Goal: Answer question/provide support: Share knowledge or assist other users

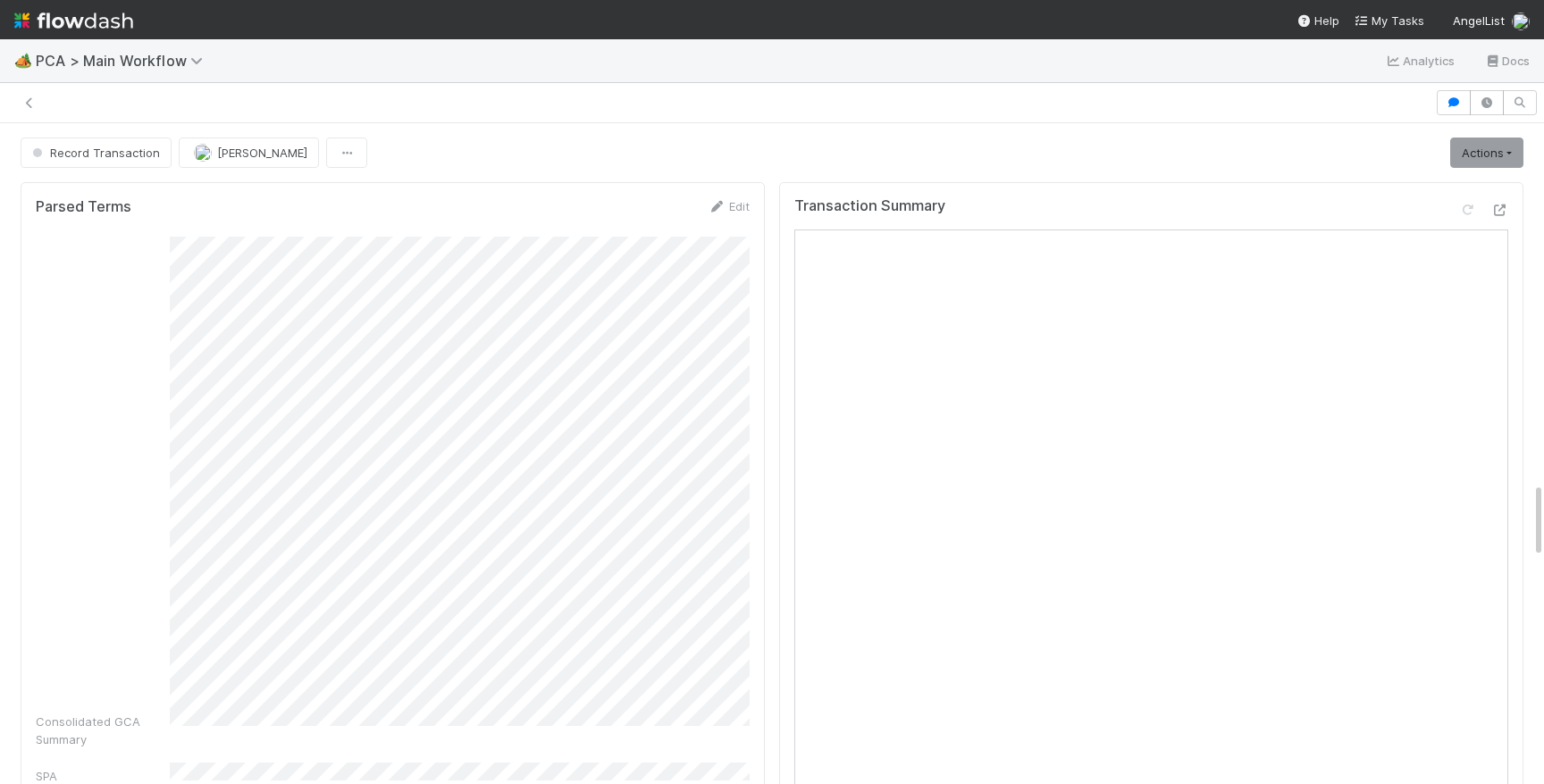
scroll to position [3109, 0]
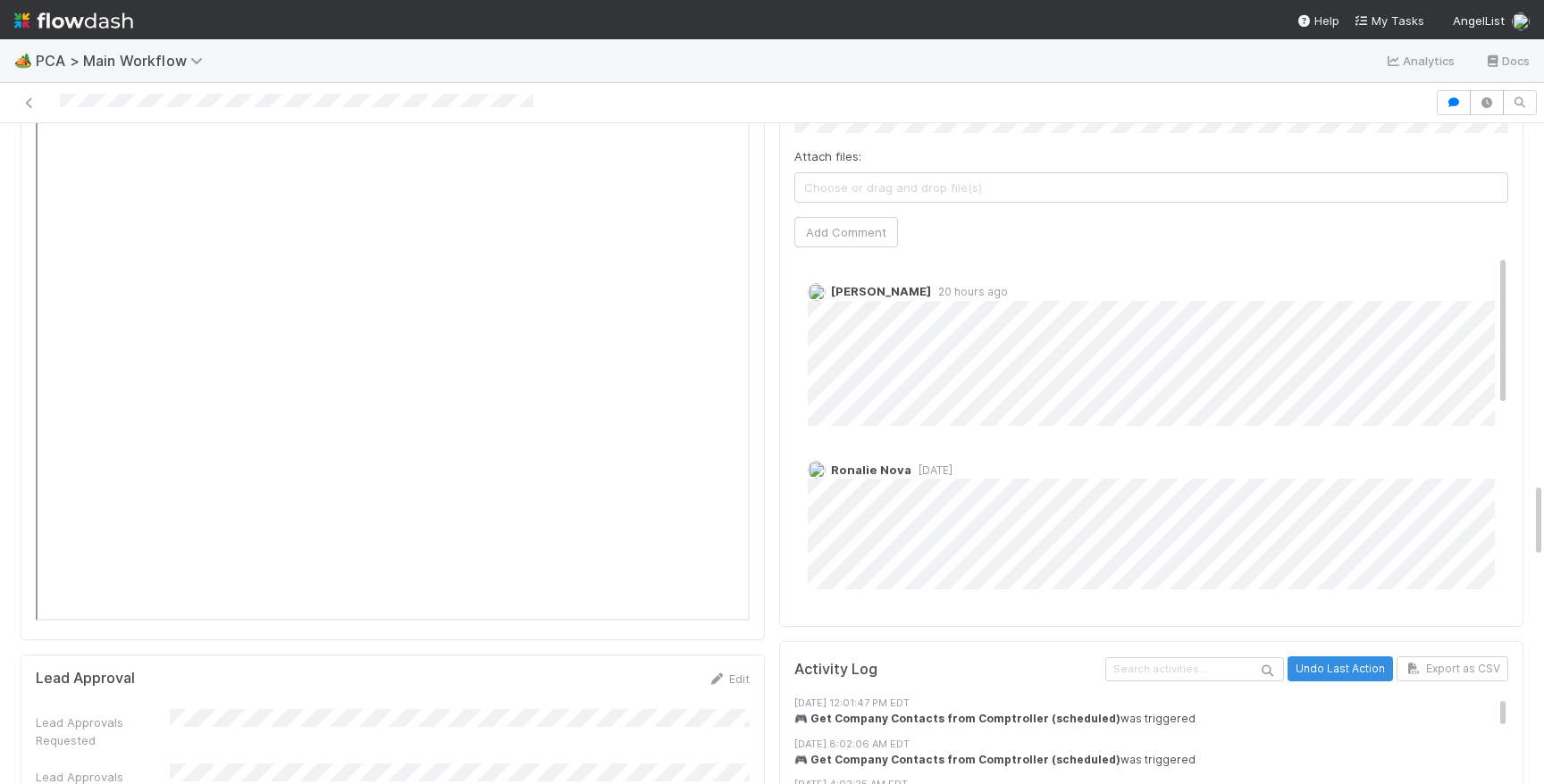
click at [28, 11] on img at bounding box center [74, 20] width 119 height 30
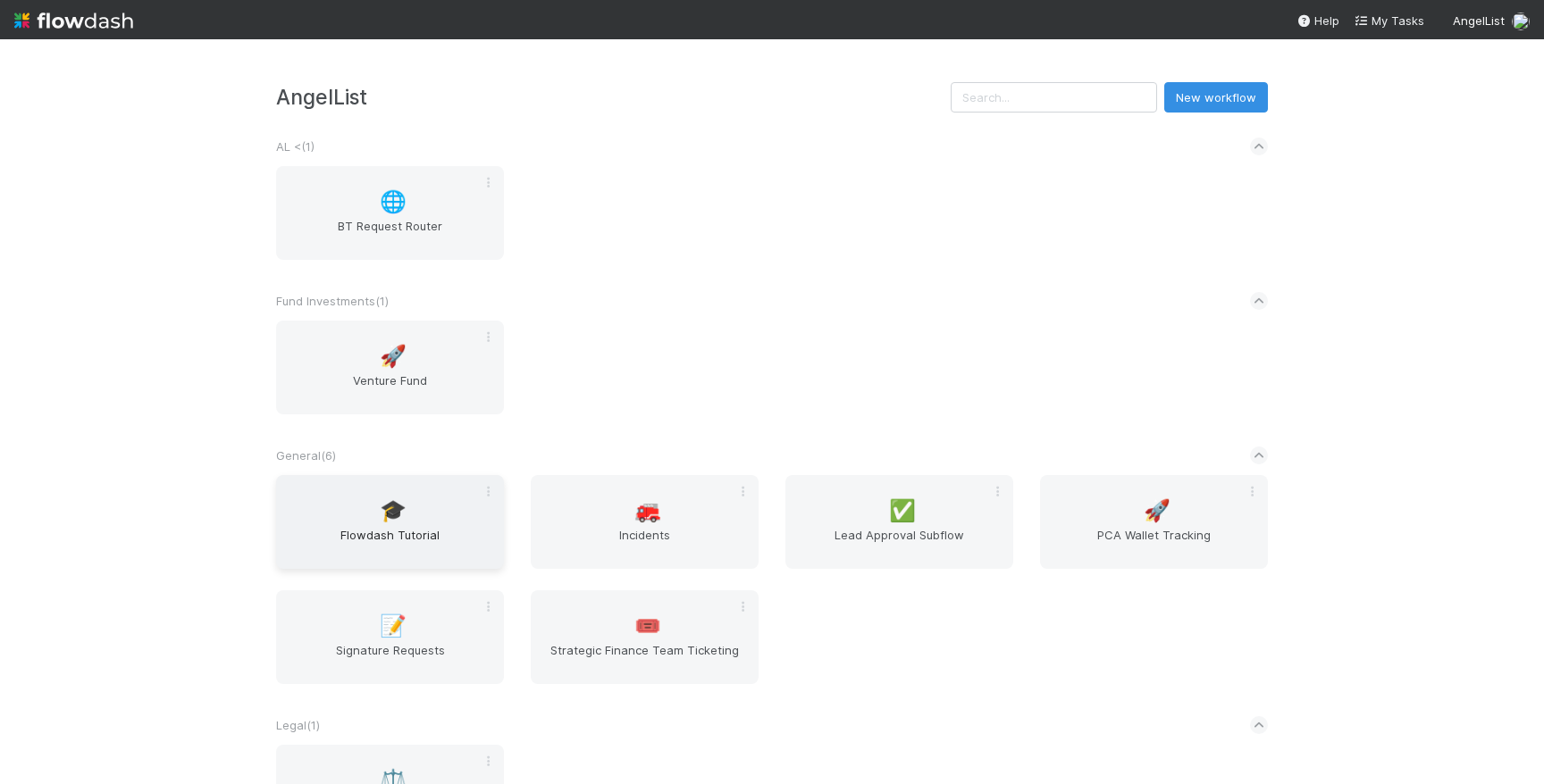
scroll to position [385, 0]
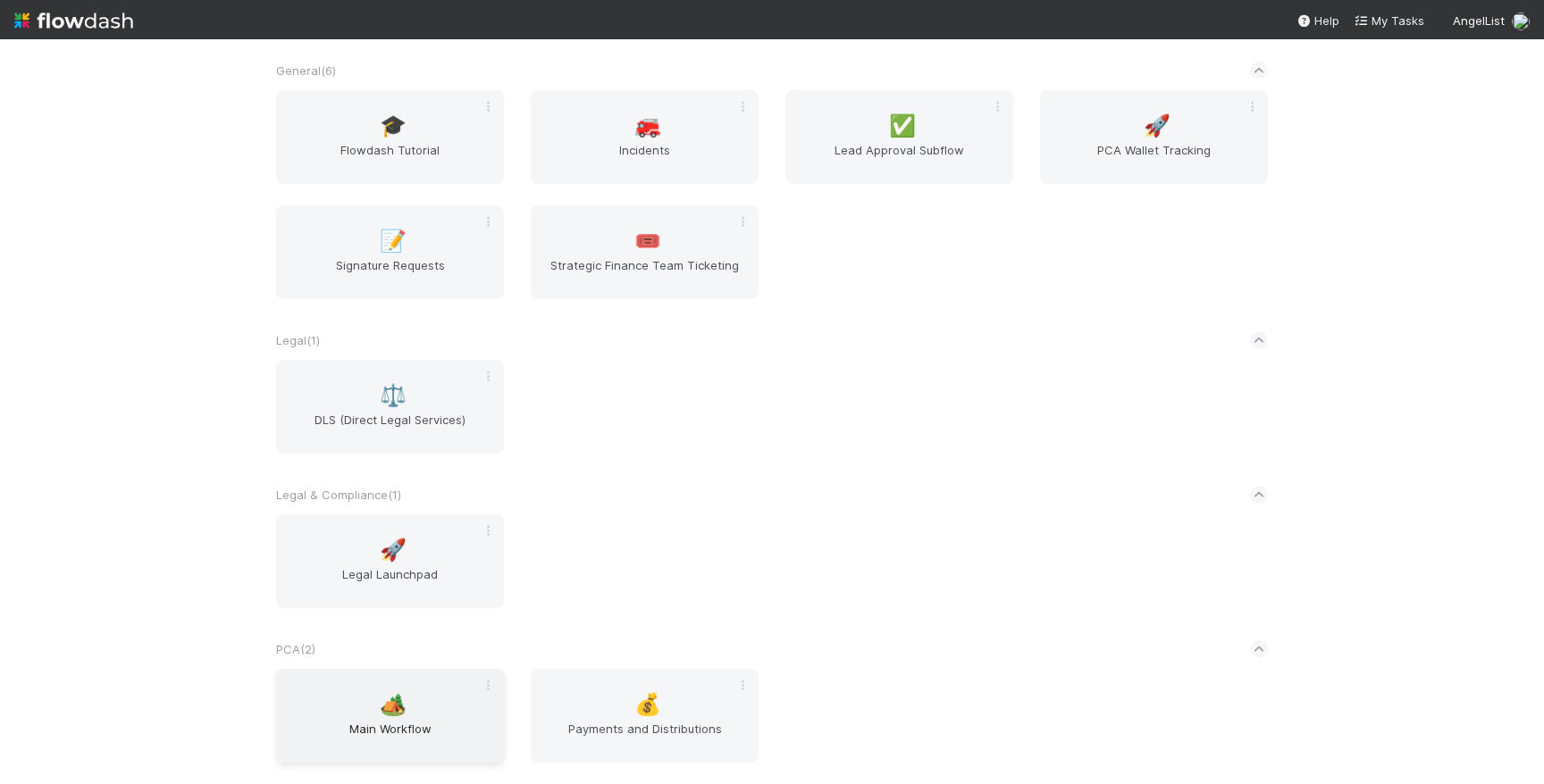
click at [402, 707] on div "🏕️ Main Workflow" at bounding box center [390, 716] width 228 height 94
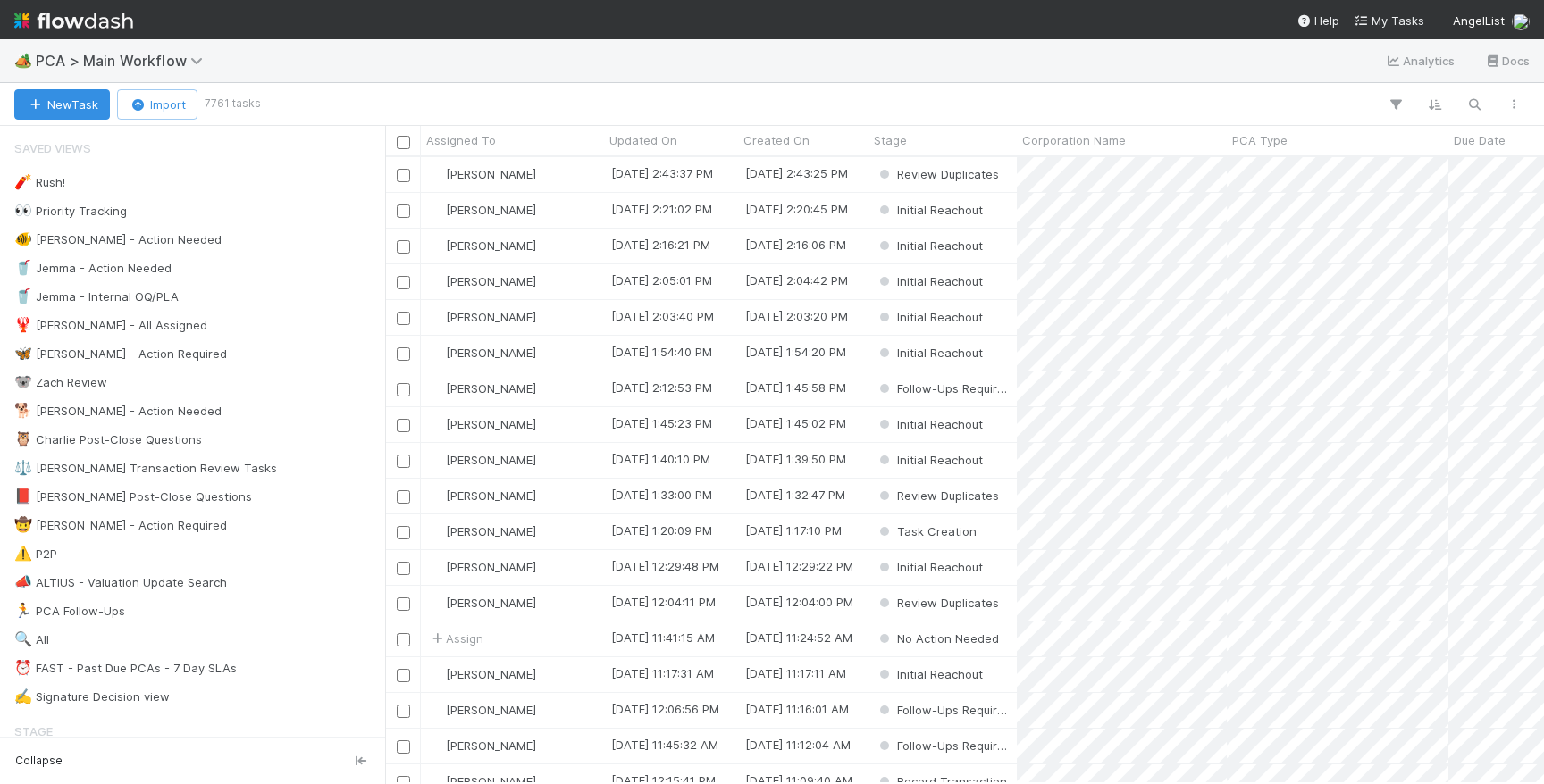
scroll to position [626, 1158]
click at [153, 501] on div "📕 [PERSON_NAME] Post-Close Questions" at bounding box center [133, 497] width 238 height 23
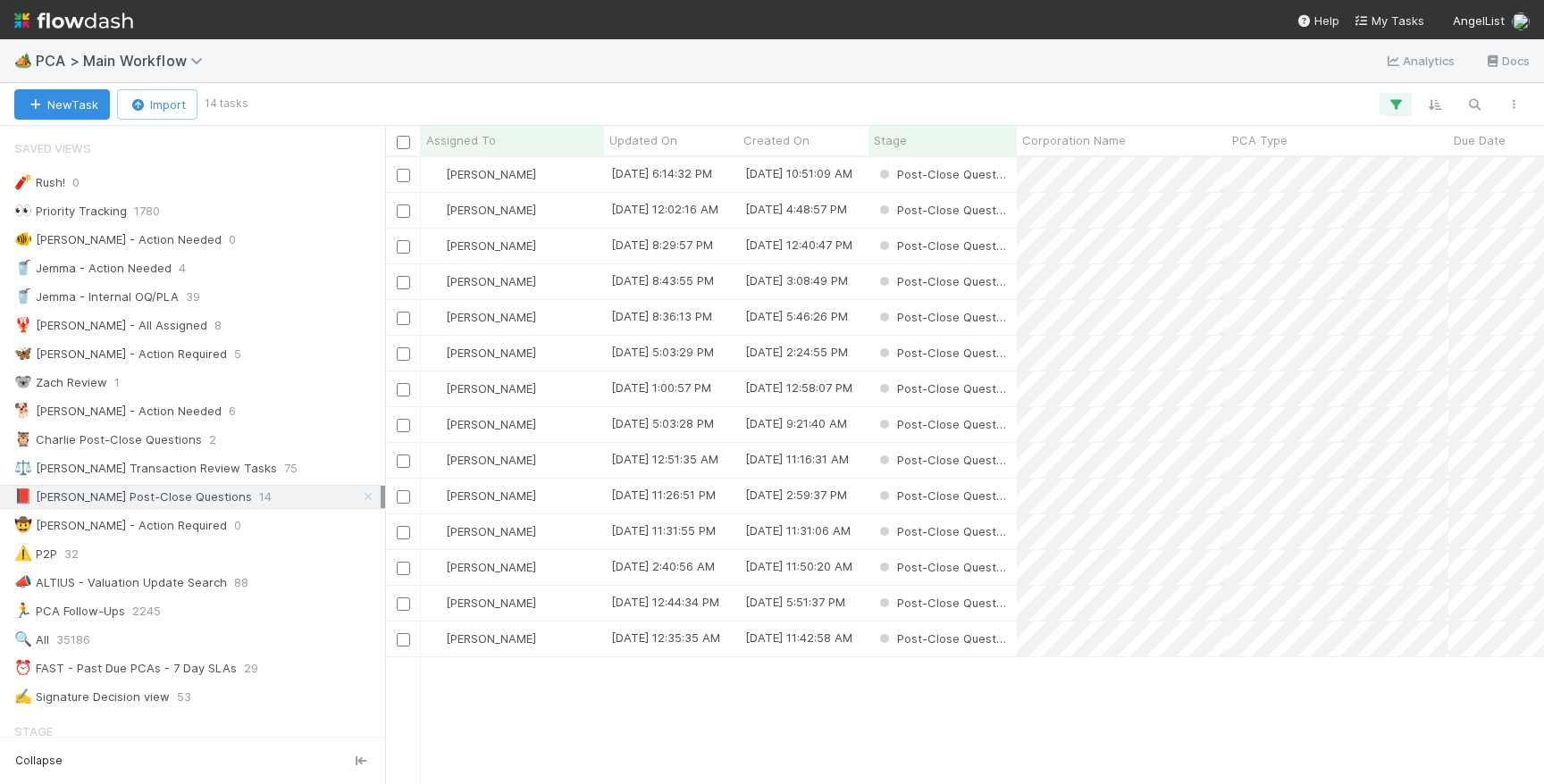
scroll to position [626, 1158]
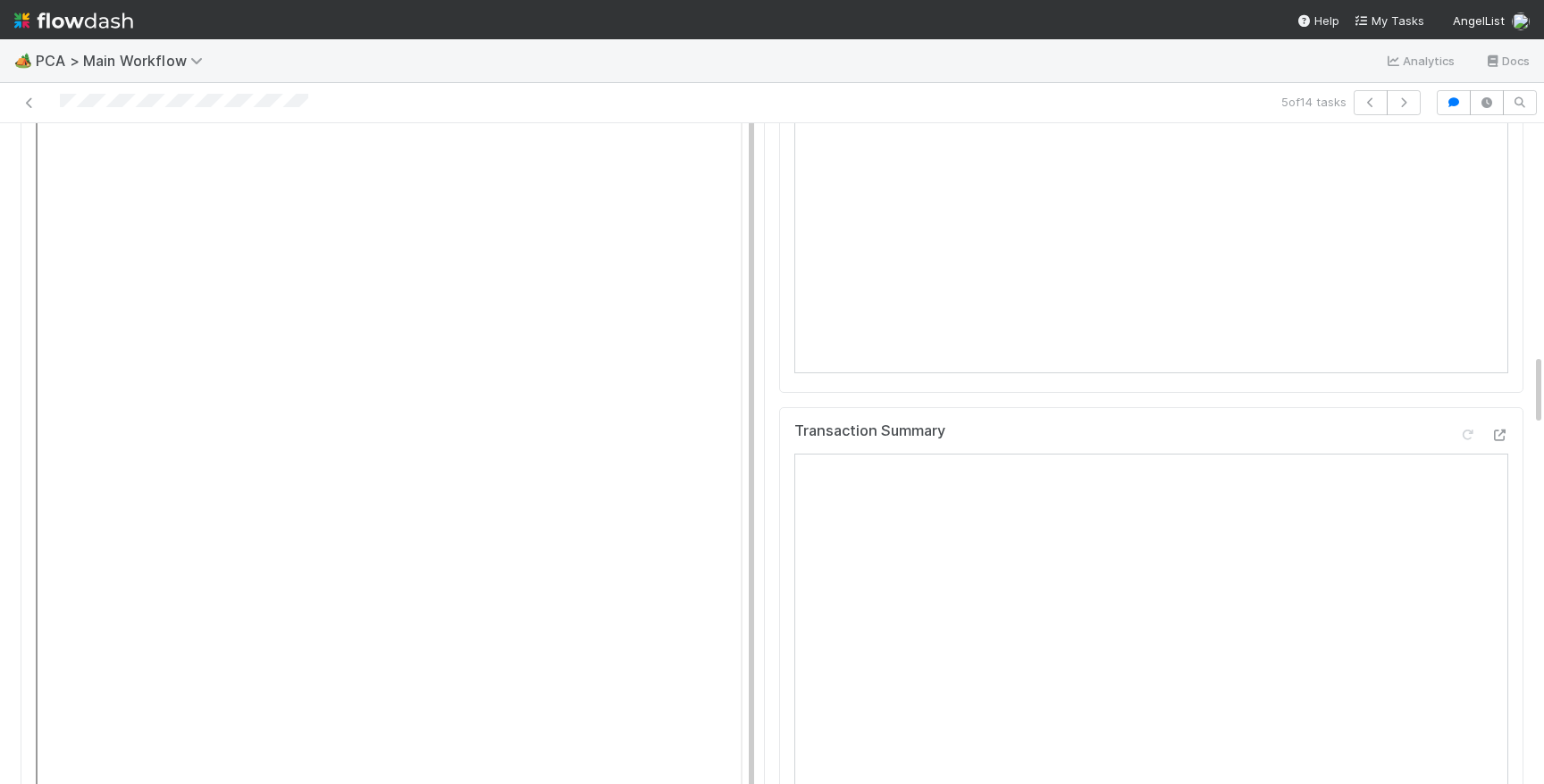
scroll to position [2104, 0]
click at [1507, 425] on icon at bounding box center [1499, 431] width 18 height 12
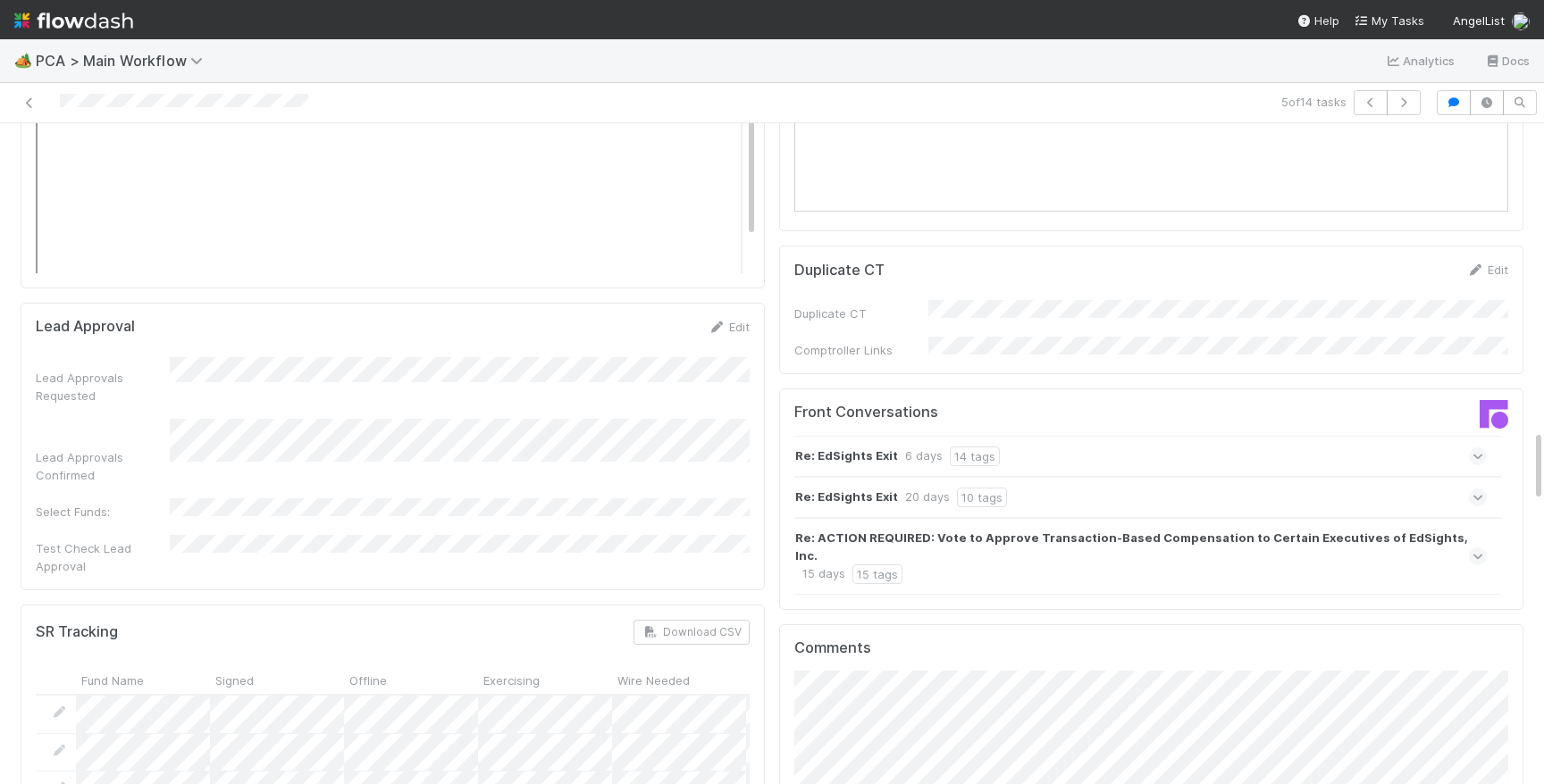
scroll to position [2956, 0]
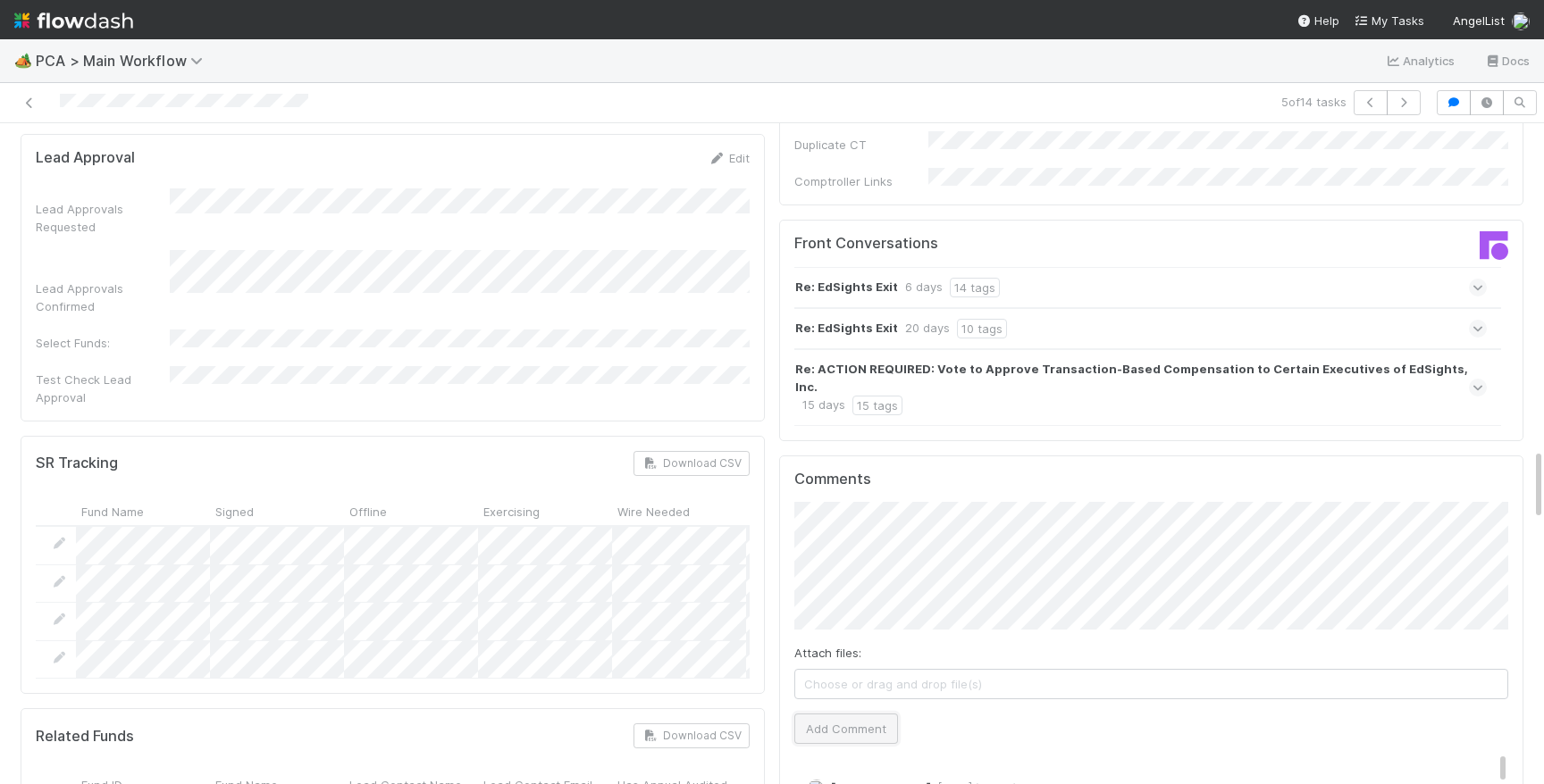
click at [874, 713] on button "Add Comment" at bounding box center [846, 728] width 104 height 30
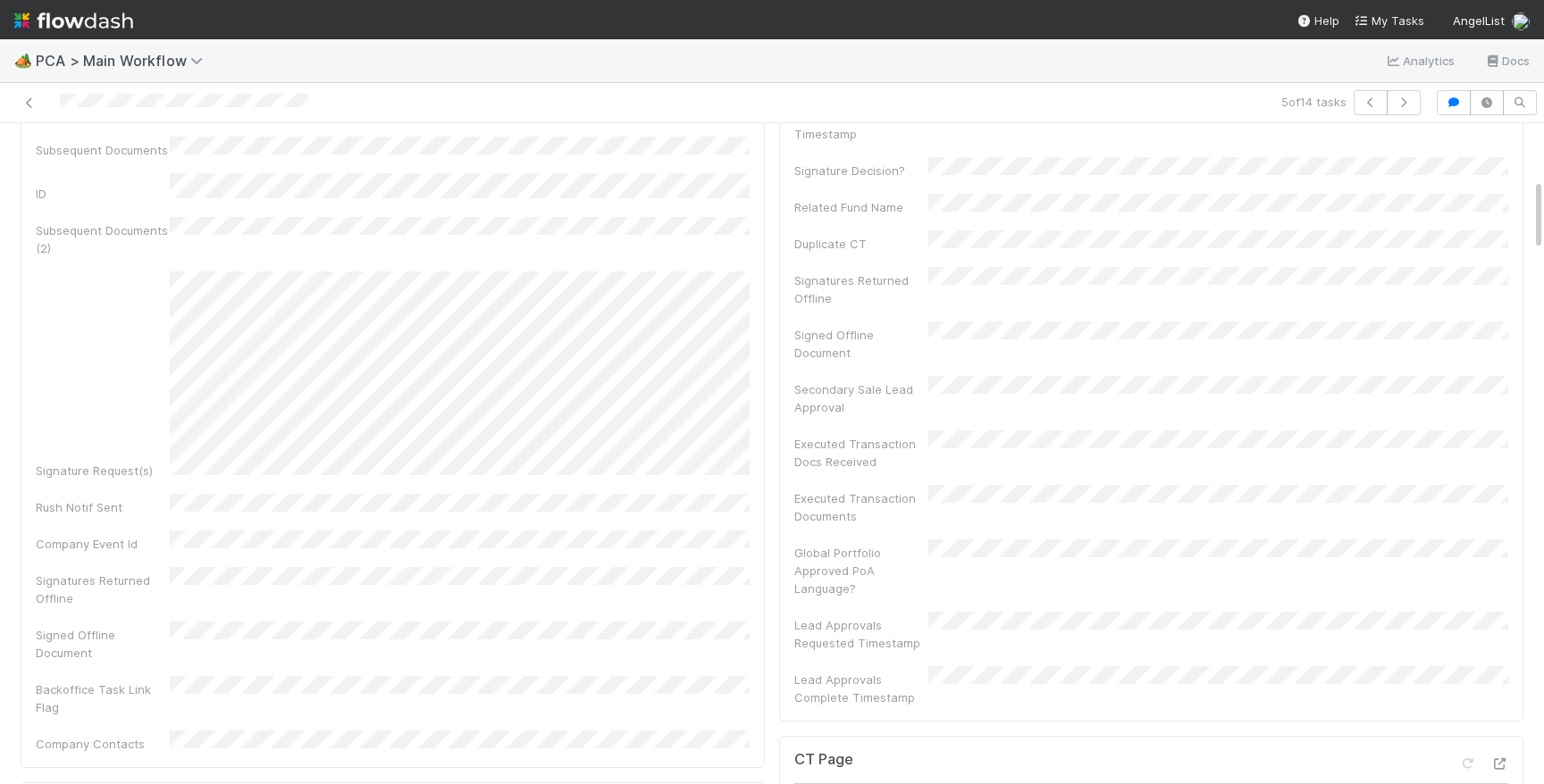
scroll to position [0, 0]
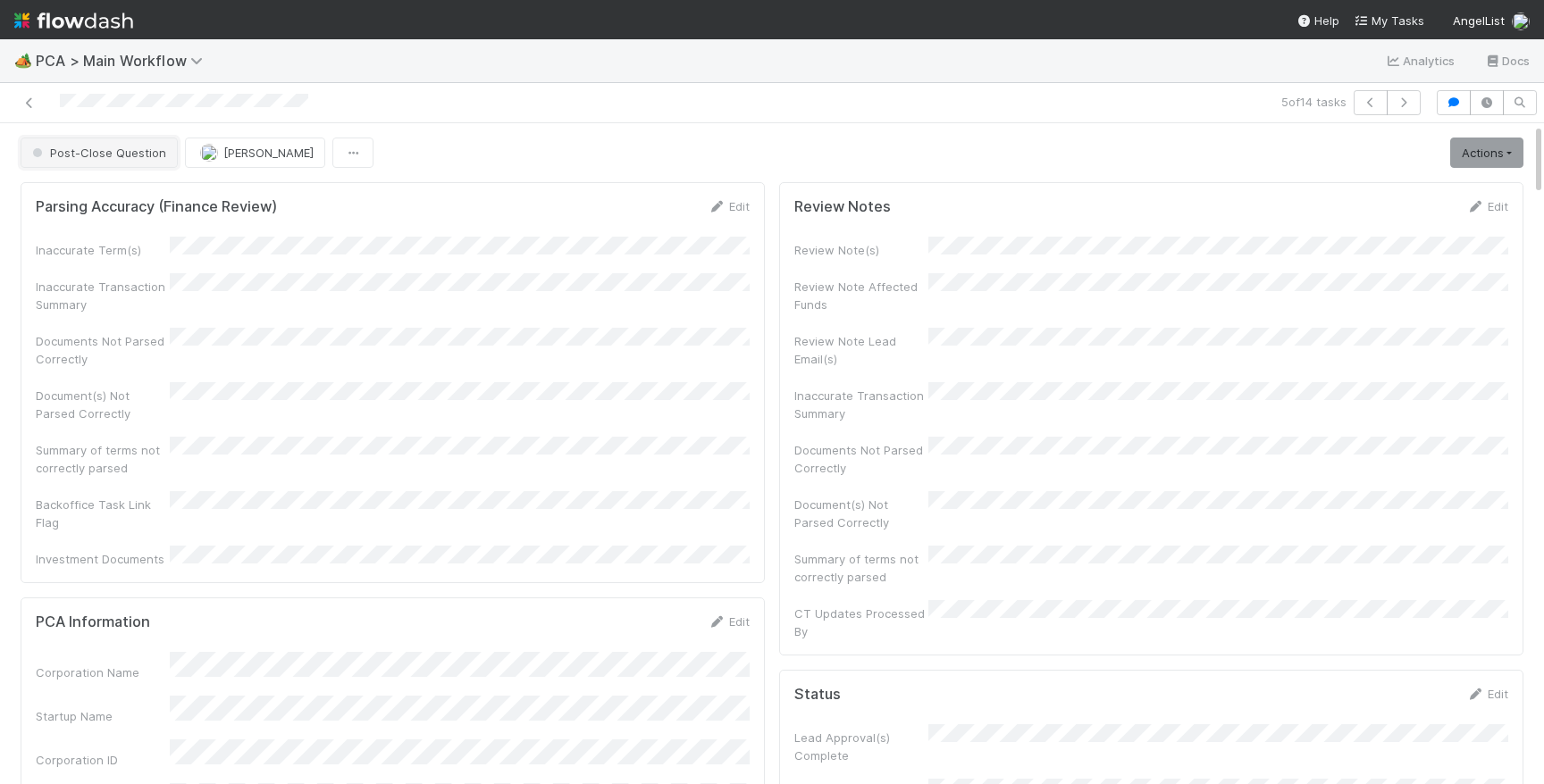
click at [124, 141] on button "Post-Close Question" at bounding box center [99, 152] width 157 height 30
click at [185, 111] on div at bounding box center [184, 103] width 248 height 19
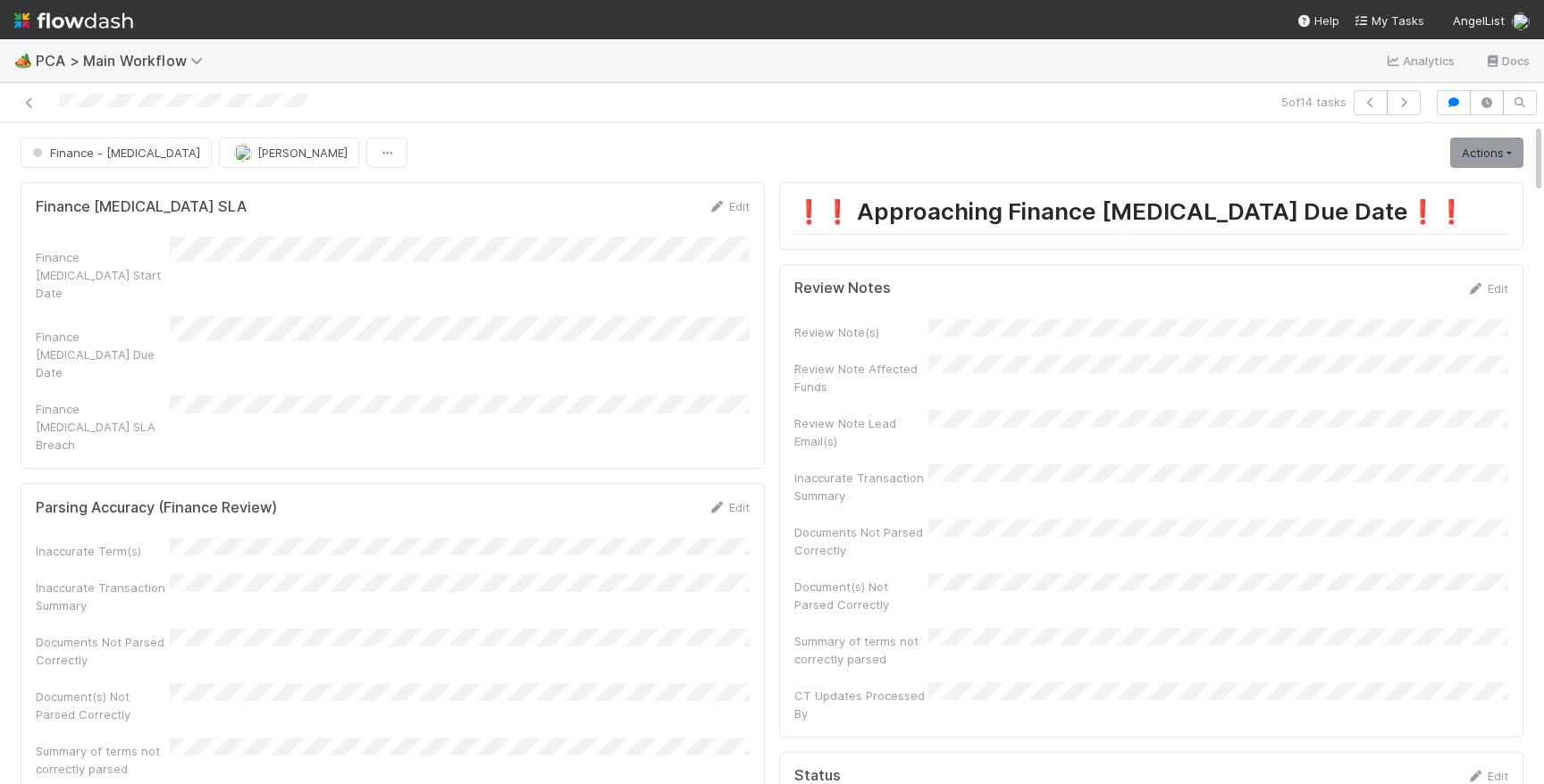
click at [276, 269] on div "Finance [MEDICAL_DATA] Start Date Finance [MEDICAL_DATA] Due Date Finance [MEDI…" at bounding box center [392, 344] width 714 height 217
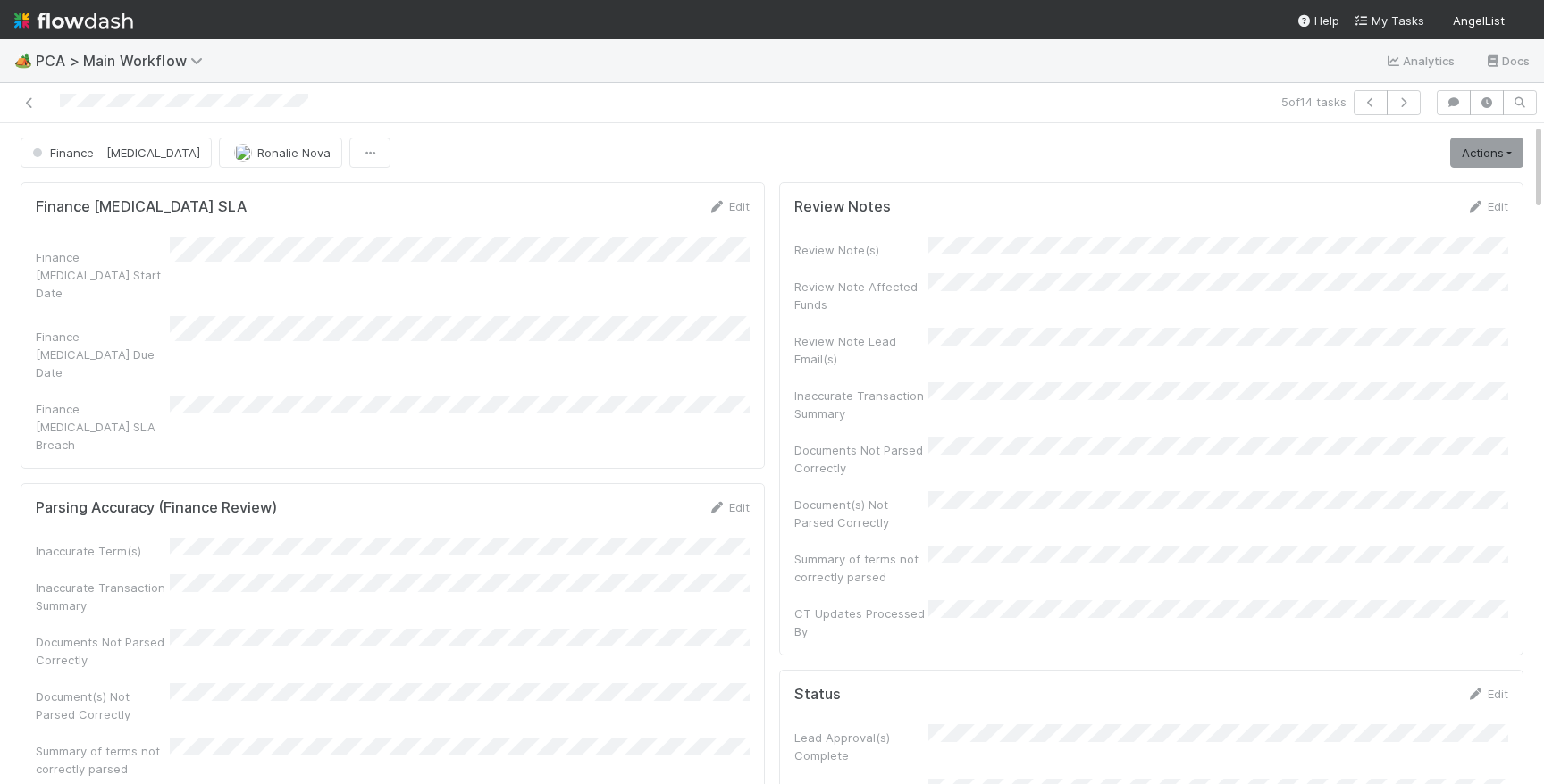
click at [100, 19] on img at bounding box center [74, 20] width 119 height 30
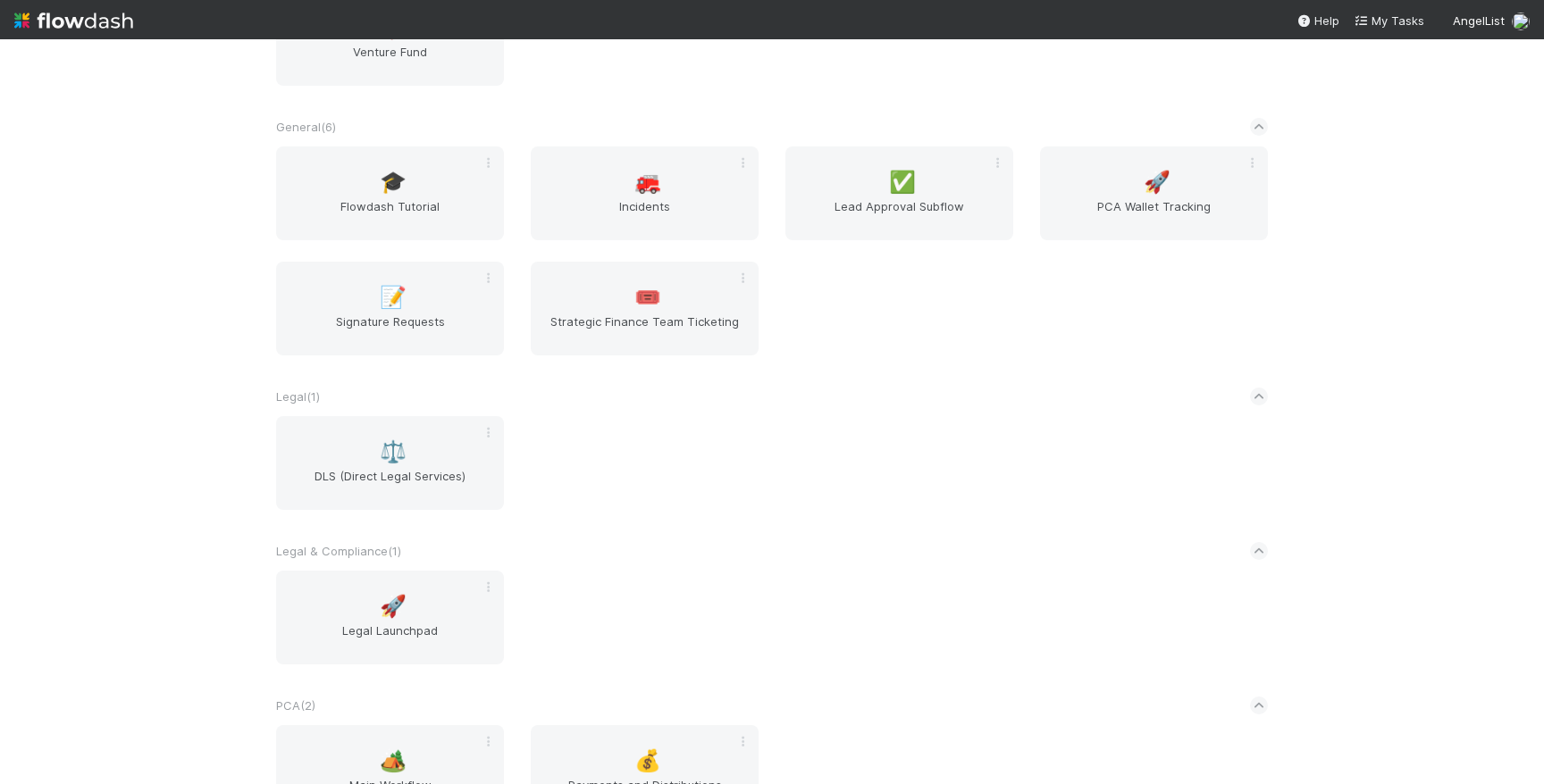
scroll to position [385, 0]
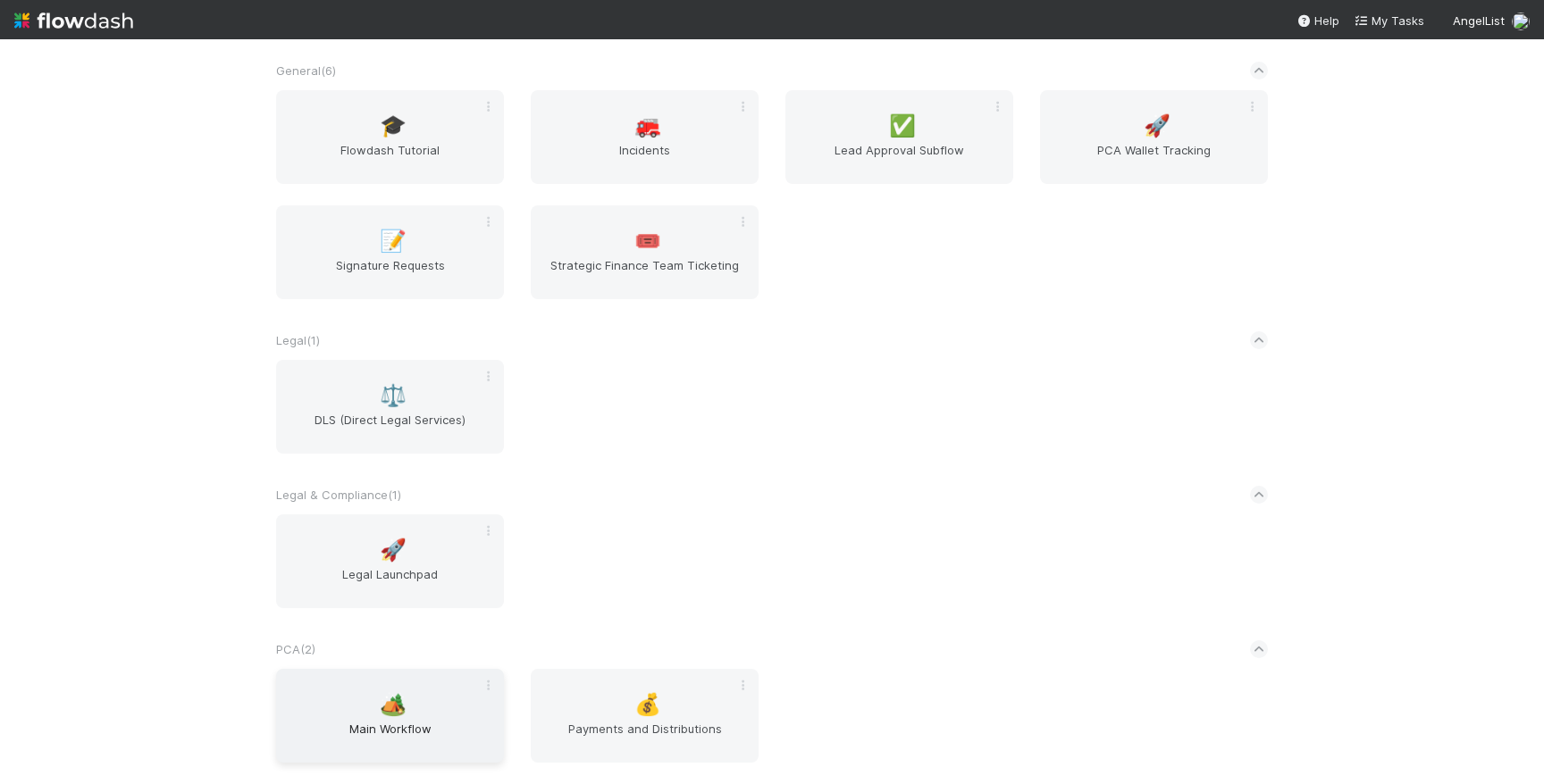
click at [418, 740] on span "Main Workflow" at bounding box center [391, 738] width 214 height 35
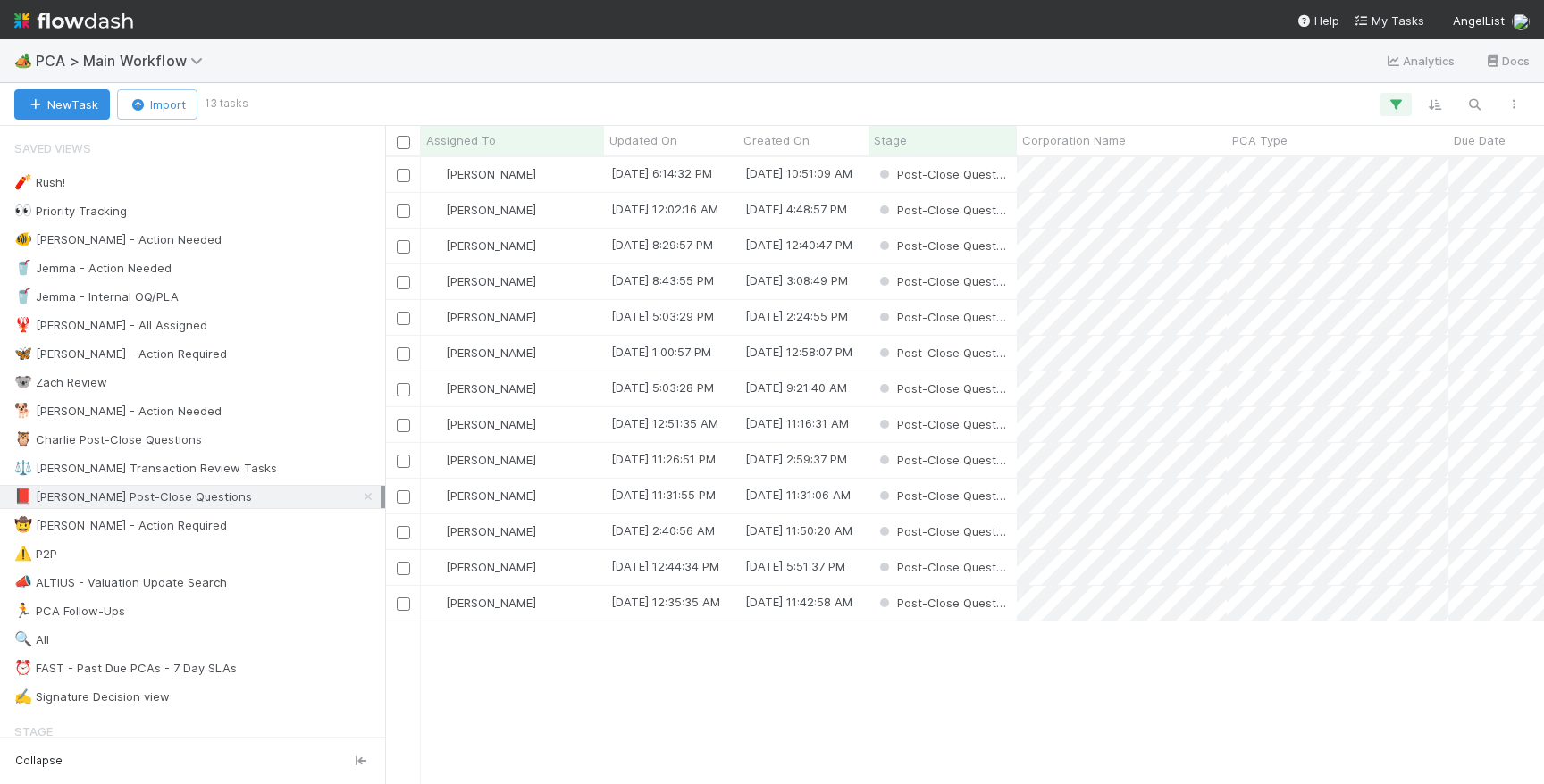
scroll to position [626, 1158]
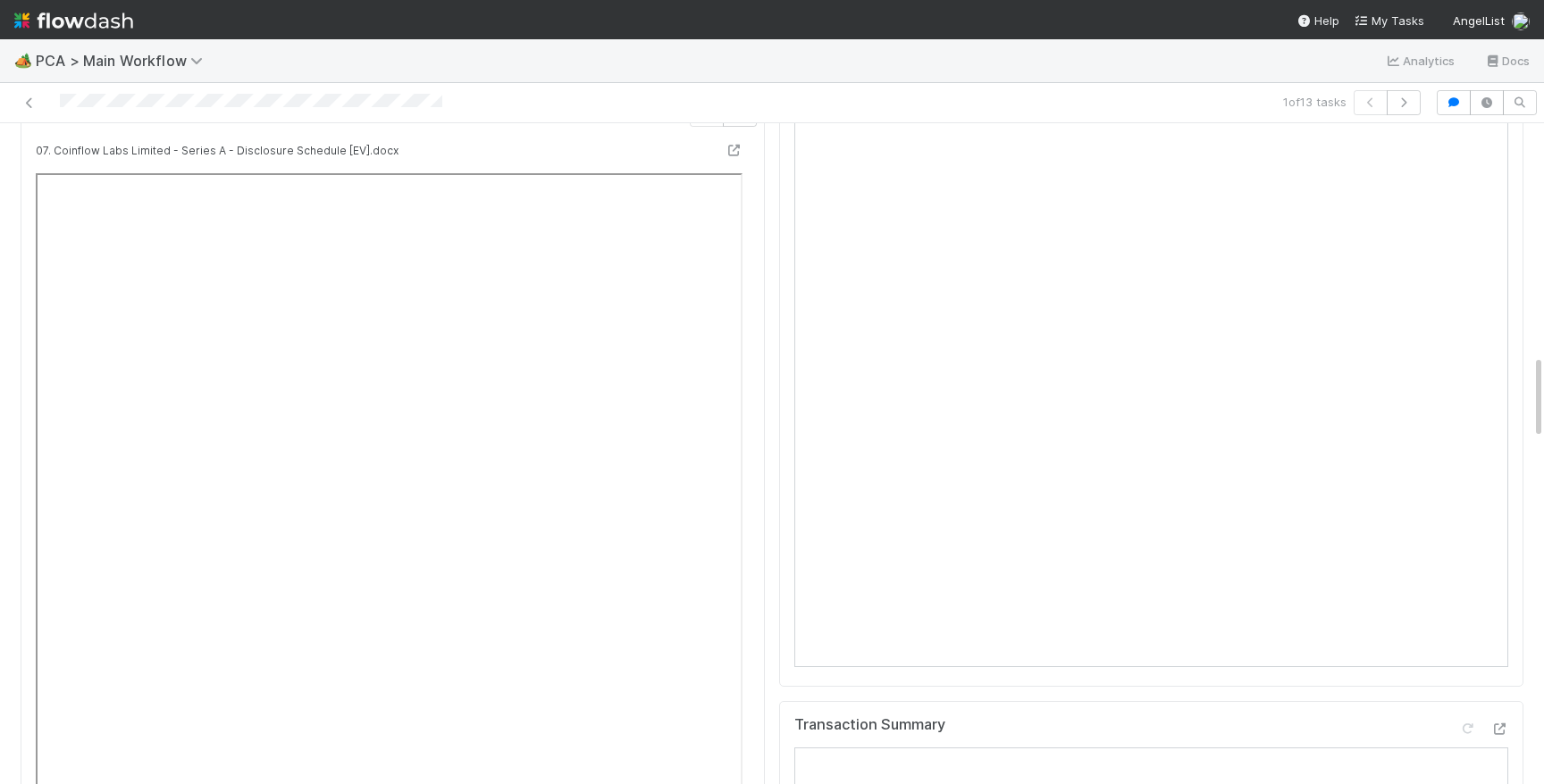
scroll to position [1803, 0]
click at [1503, 725] on icon at bounding box center [1499, 731] width 18 height 12
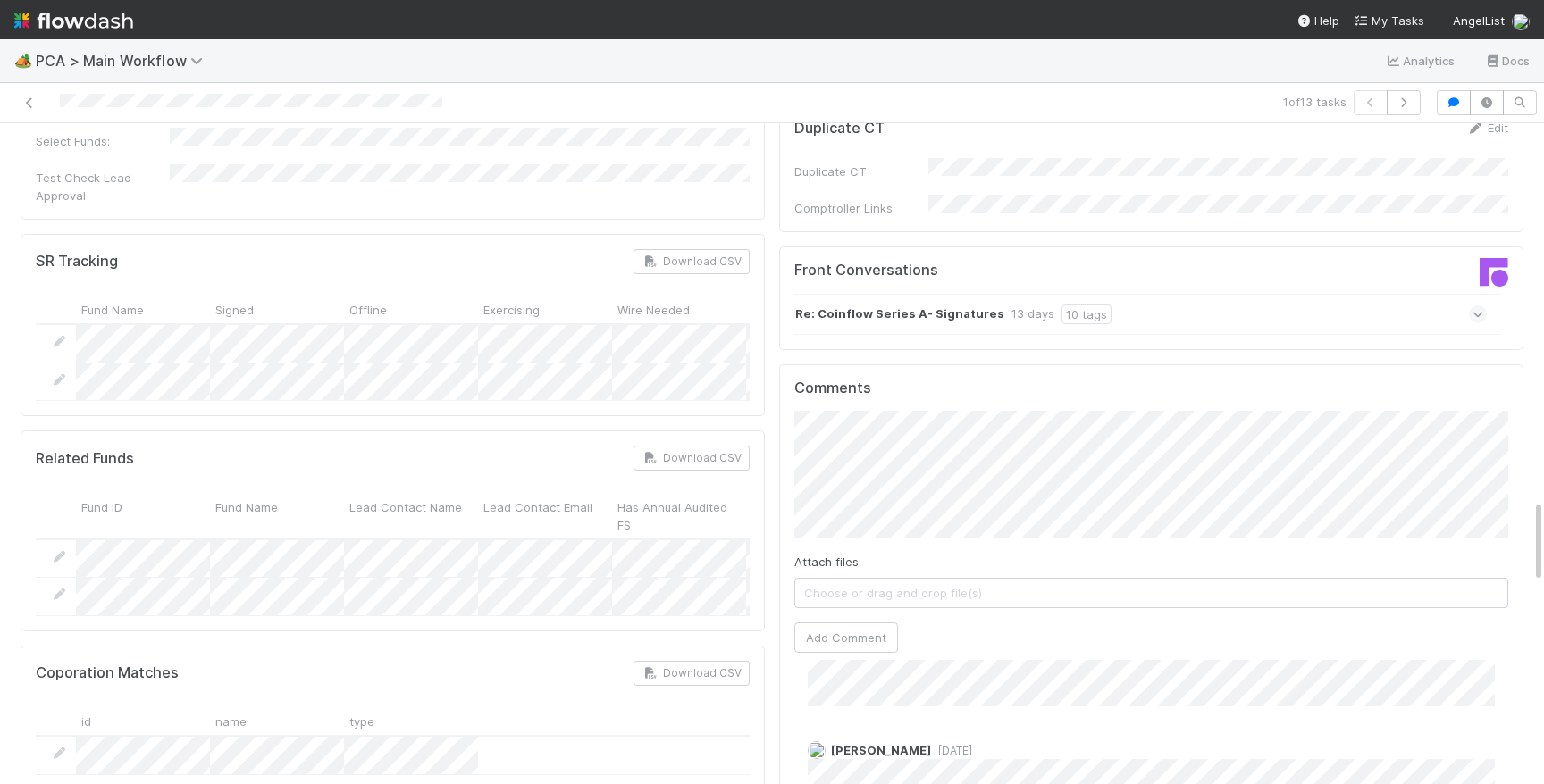
scroll to position [0, 0]
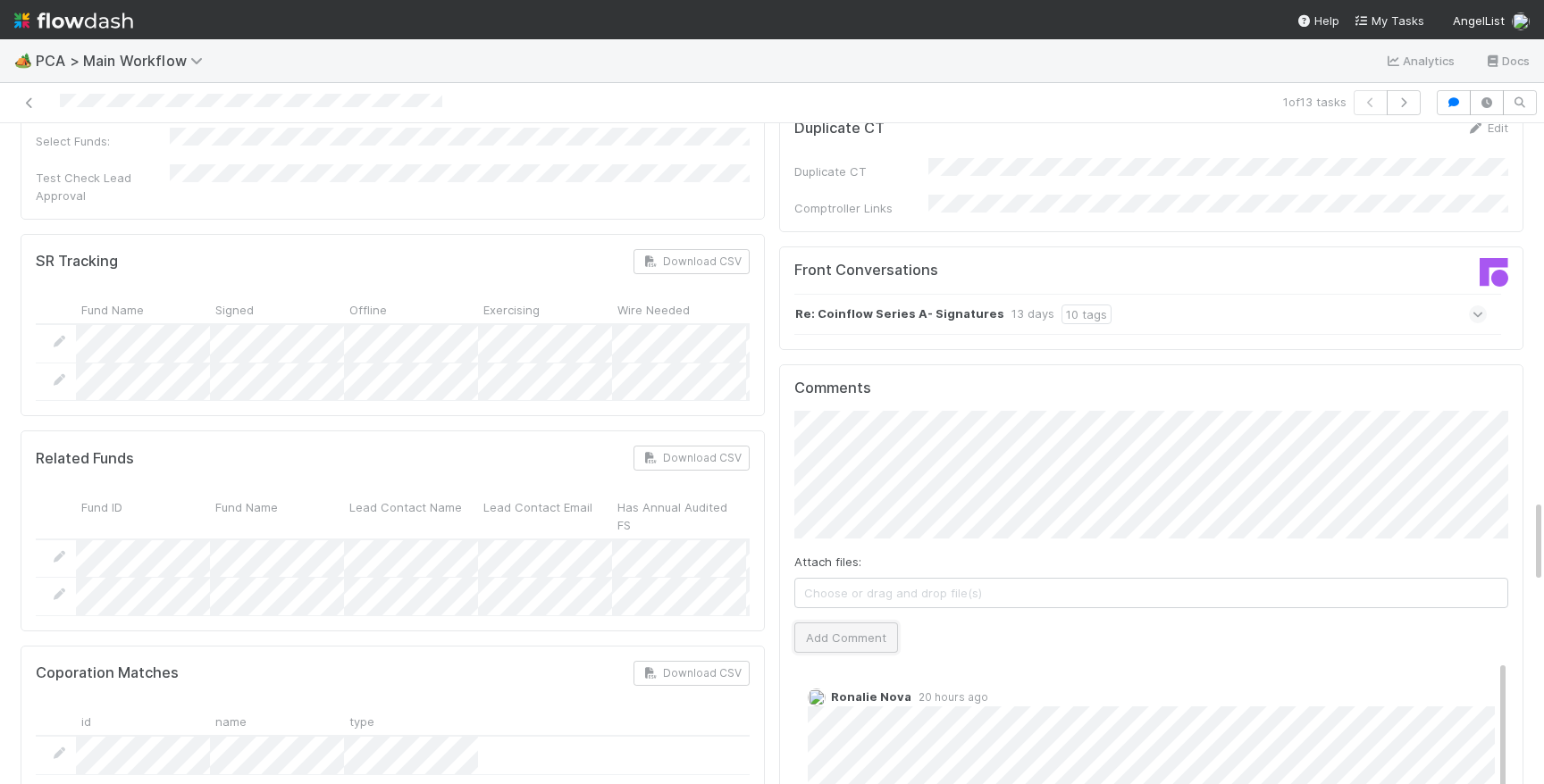
click at [850, 622] on button "Add Comment" at bounding box center [846, 637] width 104 height 30
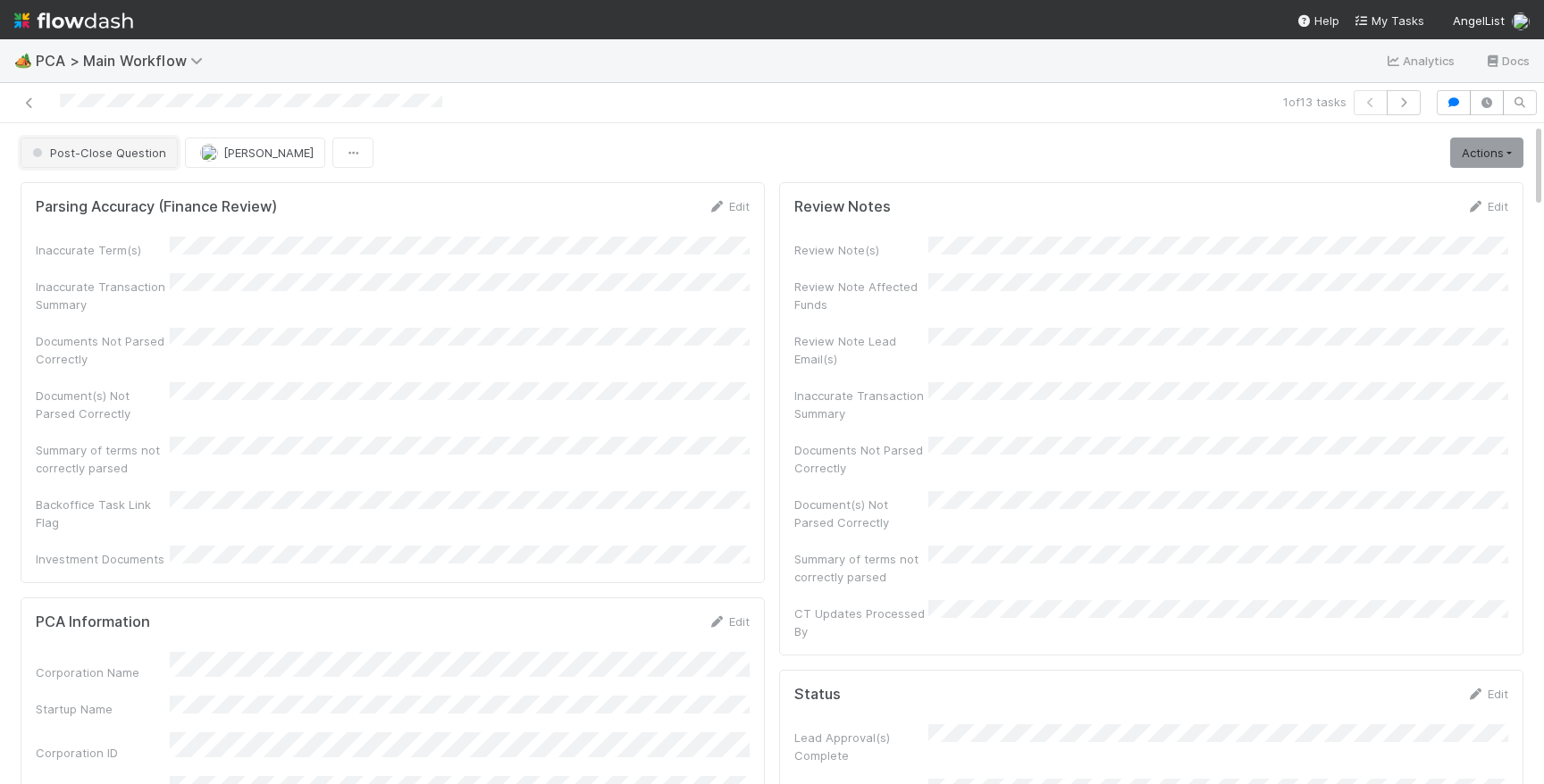
click at [122, 150] on span "Post-Close Question" at bounding box center [97, 152] width 137 height 15
click at [255, 117] on div "1 of 13 tasks" at bounding box center [772, 103] width 1544 height 40
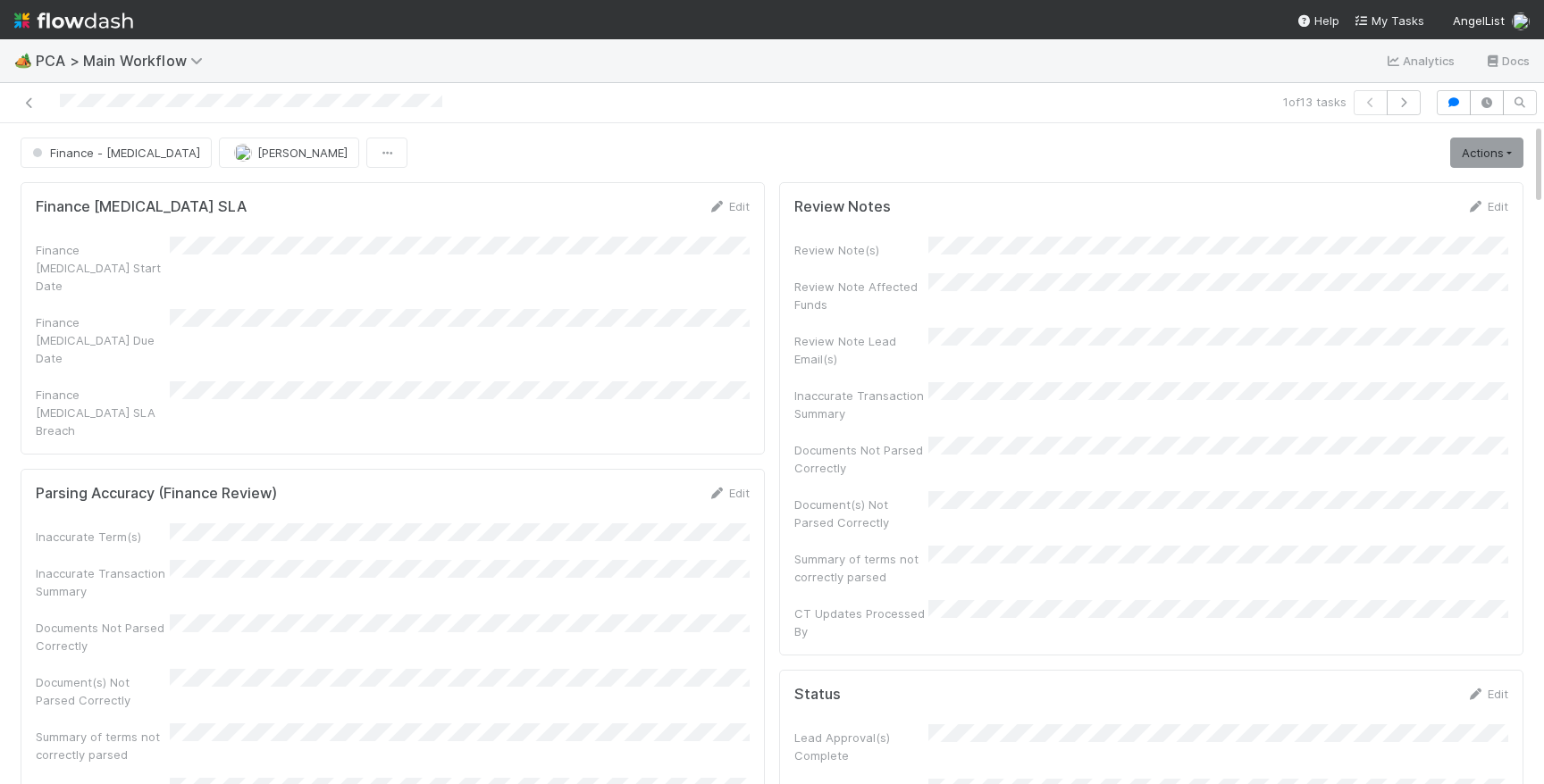
click at [255, 117] on div "1 of 13 tasks" at bounding box center [772, 103] width 1544 height 40
click at [91, 28] on img at bounding box center [74, 20] width 119 height 30
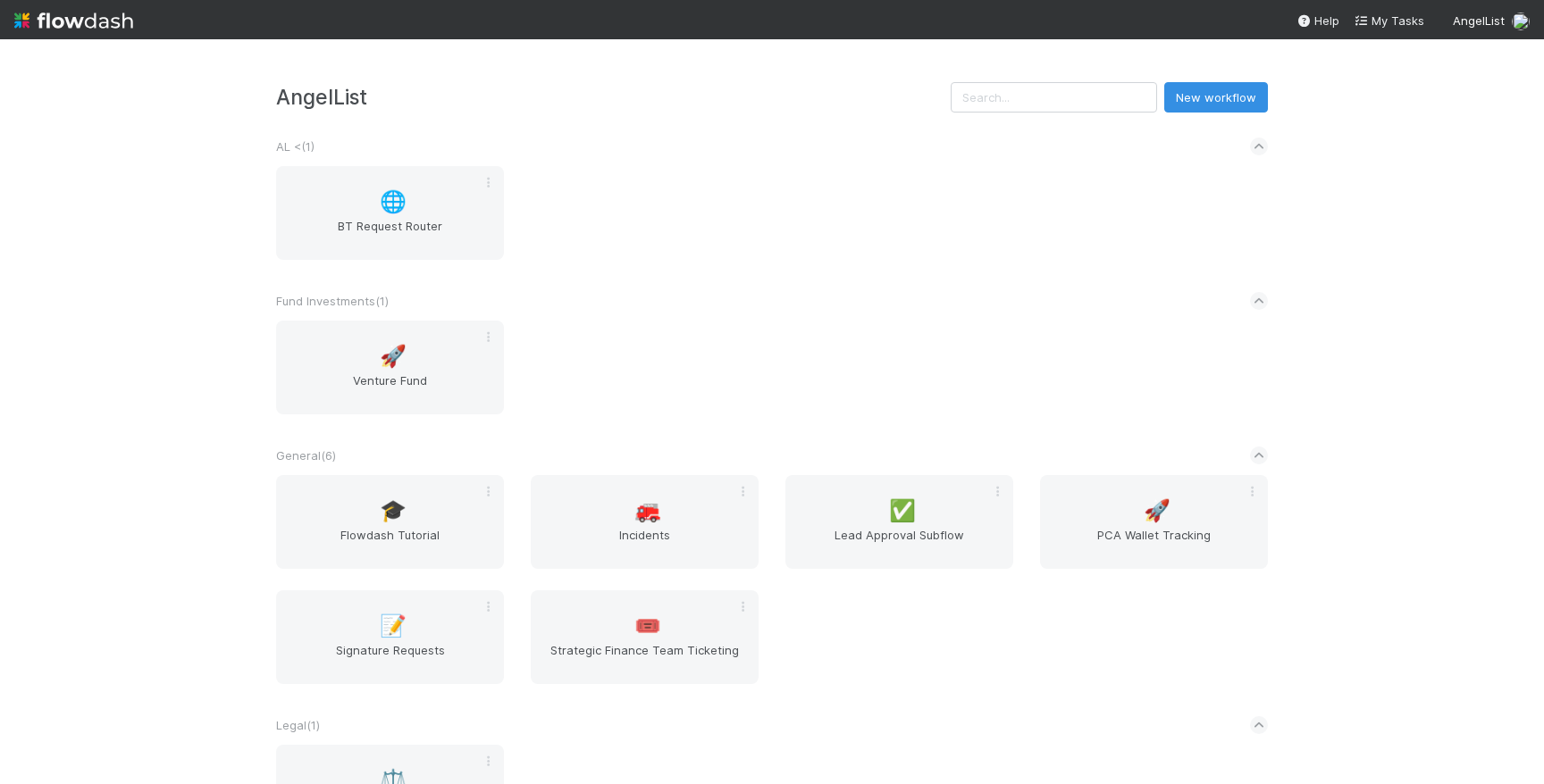
scroll to position [385, 0]
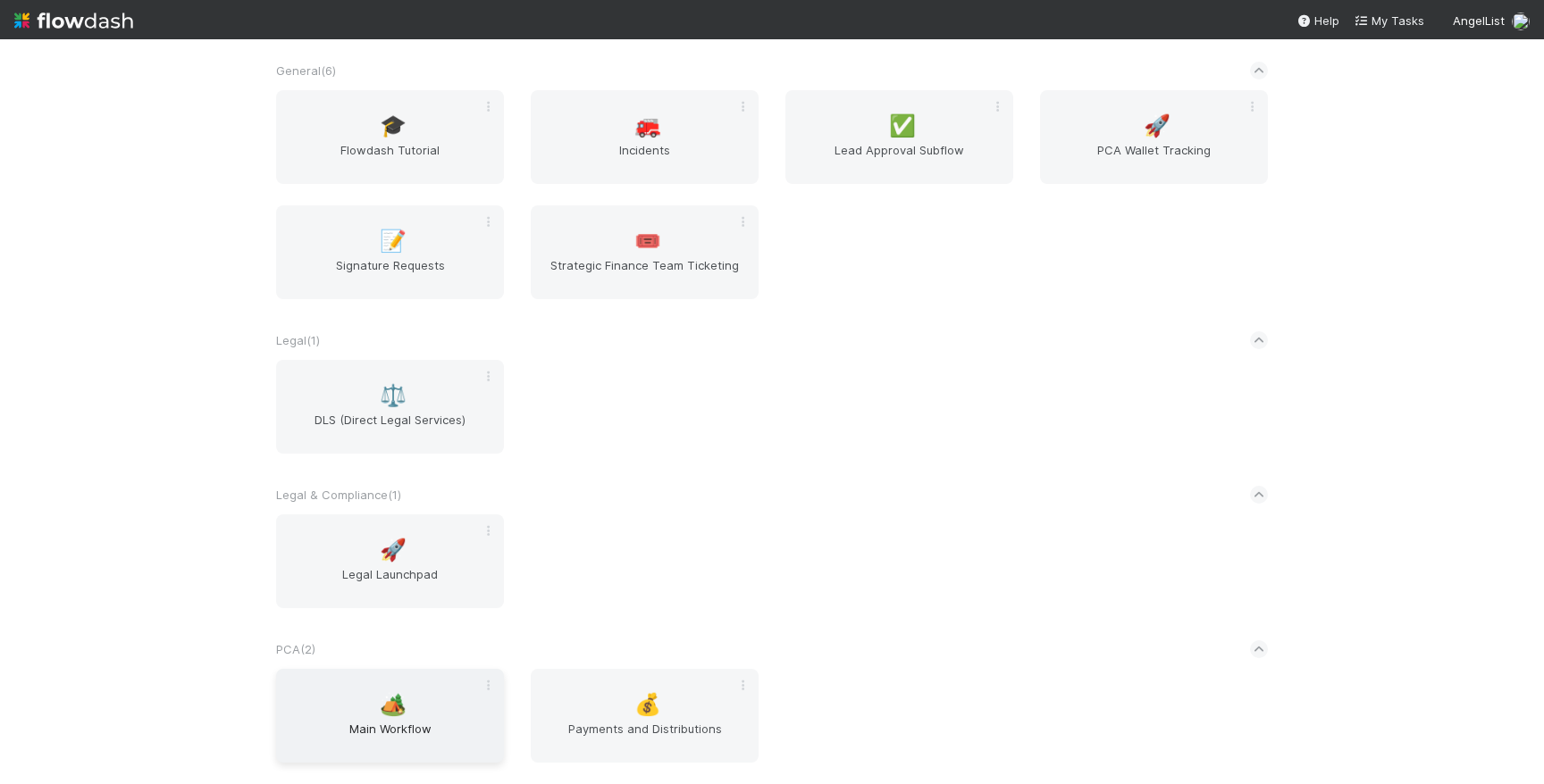
click at [419, 691] on div "🏕️ Main Workflow" at bounding box center [390, 716] width 228 height 94
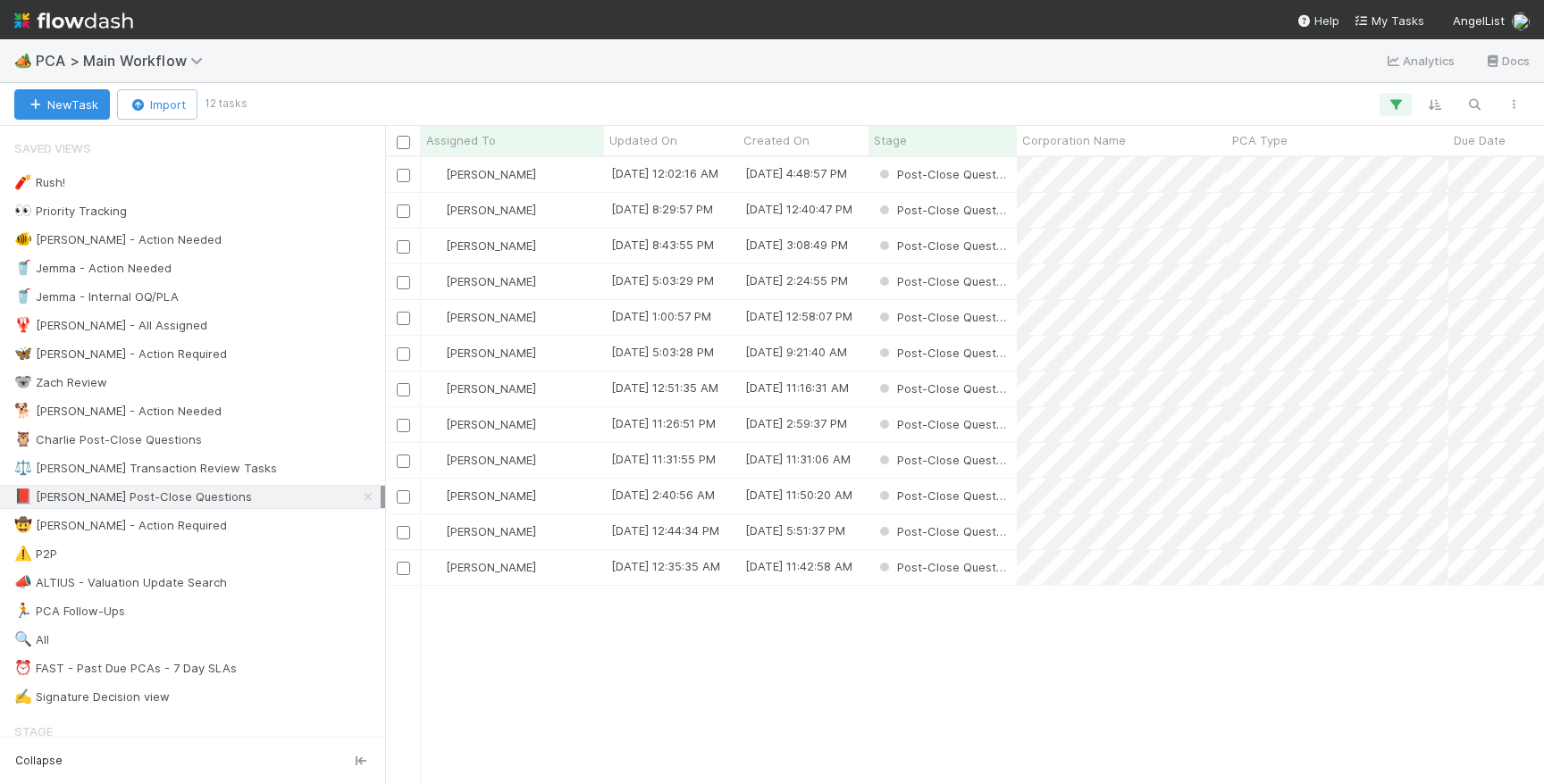
scroll to position [626, 1158]
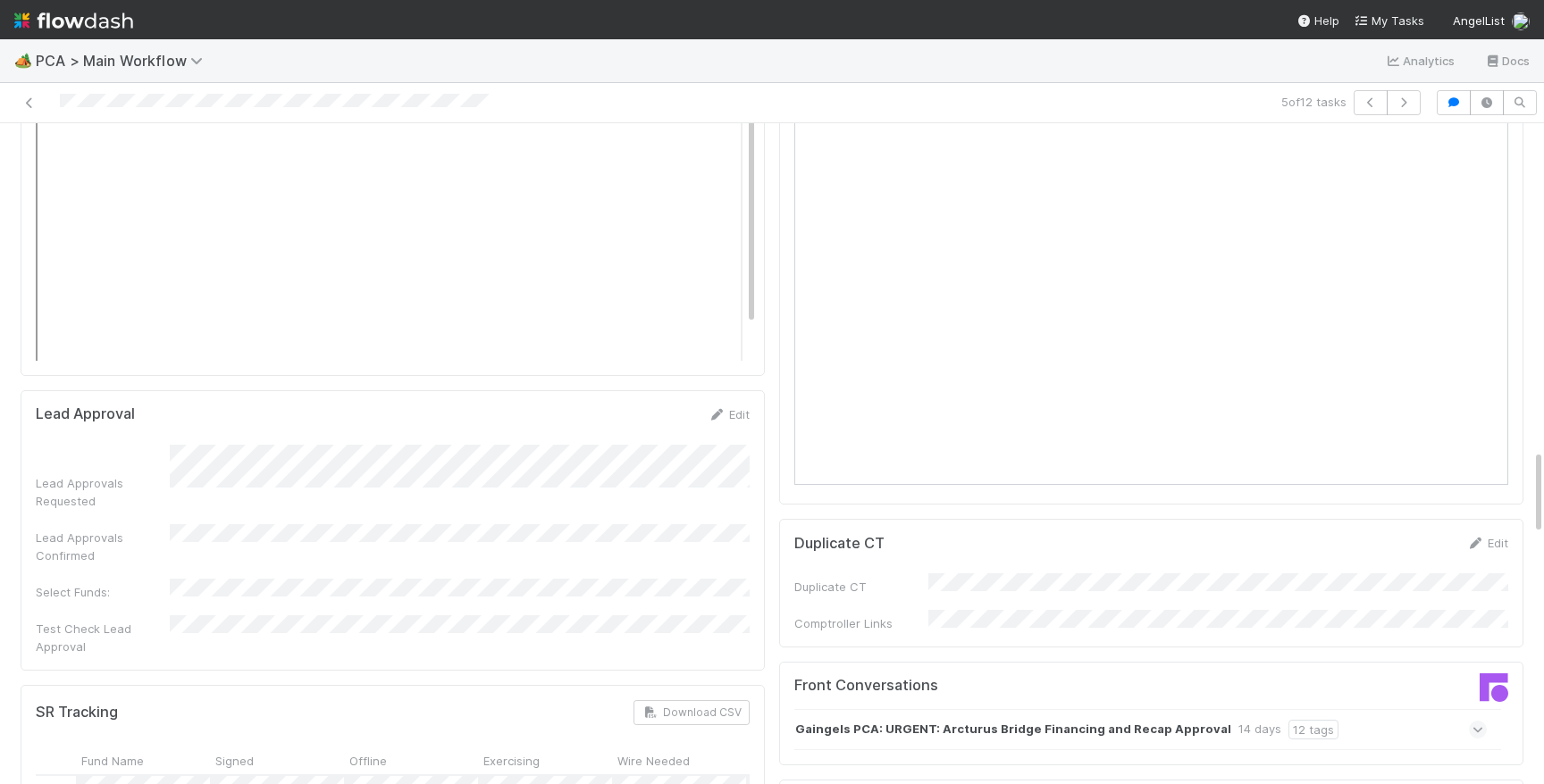
scroll to position [2520, 0]
click at [1392, 710] on div "Gaingels PCA: URGENT: Arcturus Bridge Financing and Recap Approval 14 days 12 t…" at bounding box center [1140, 731] width 692 height 41
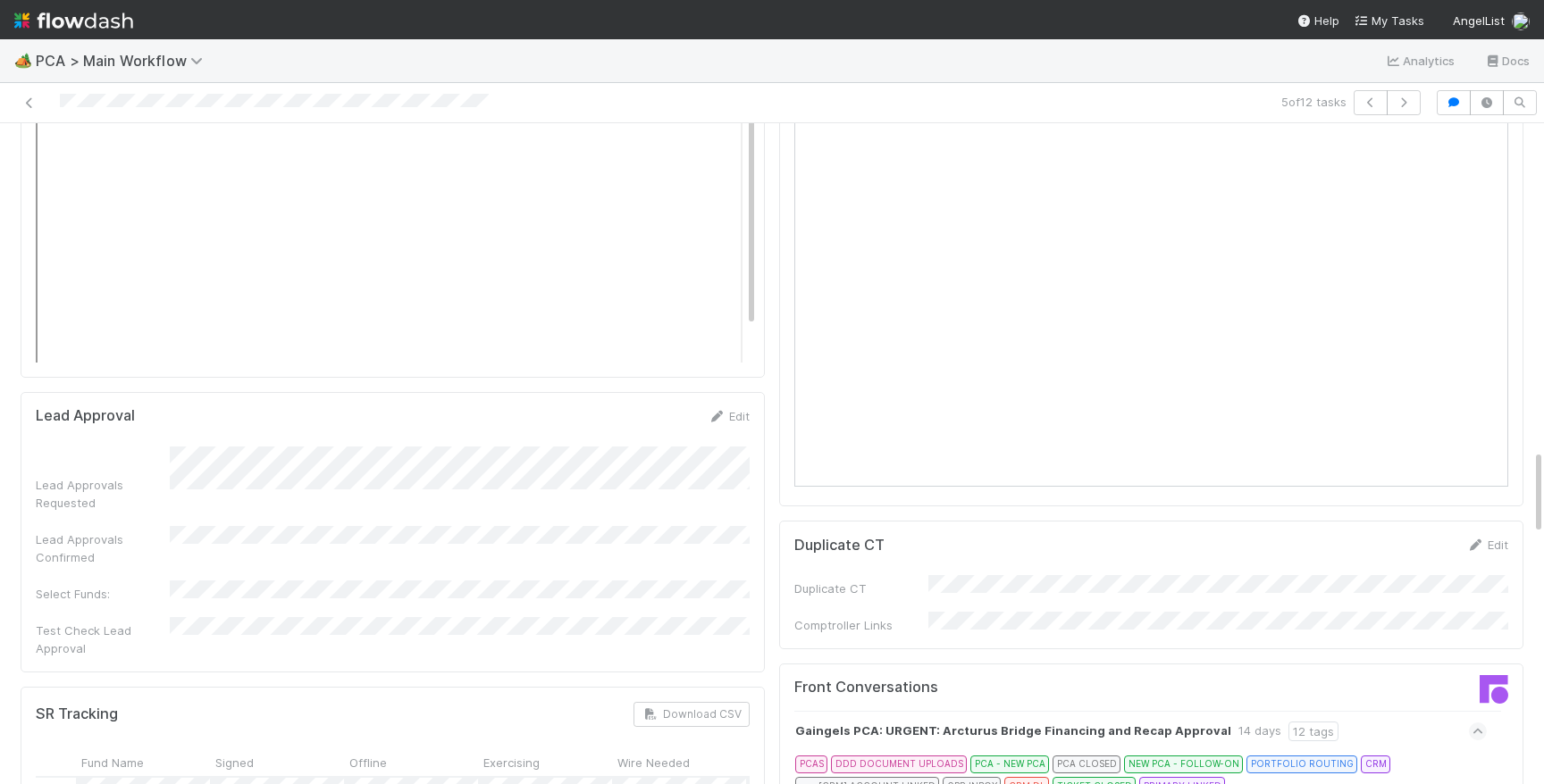
click at [1477, 783] on icon at bounding box center [1477, 791] width 18 height 12
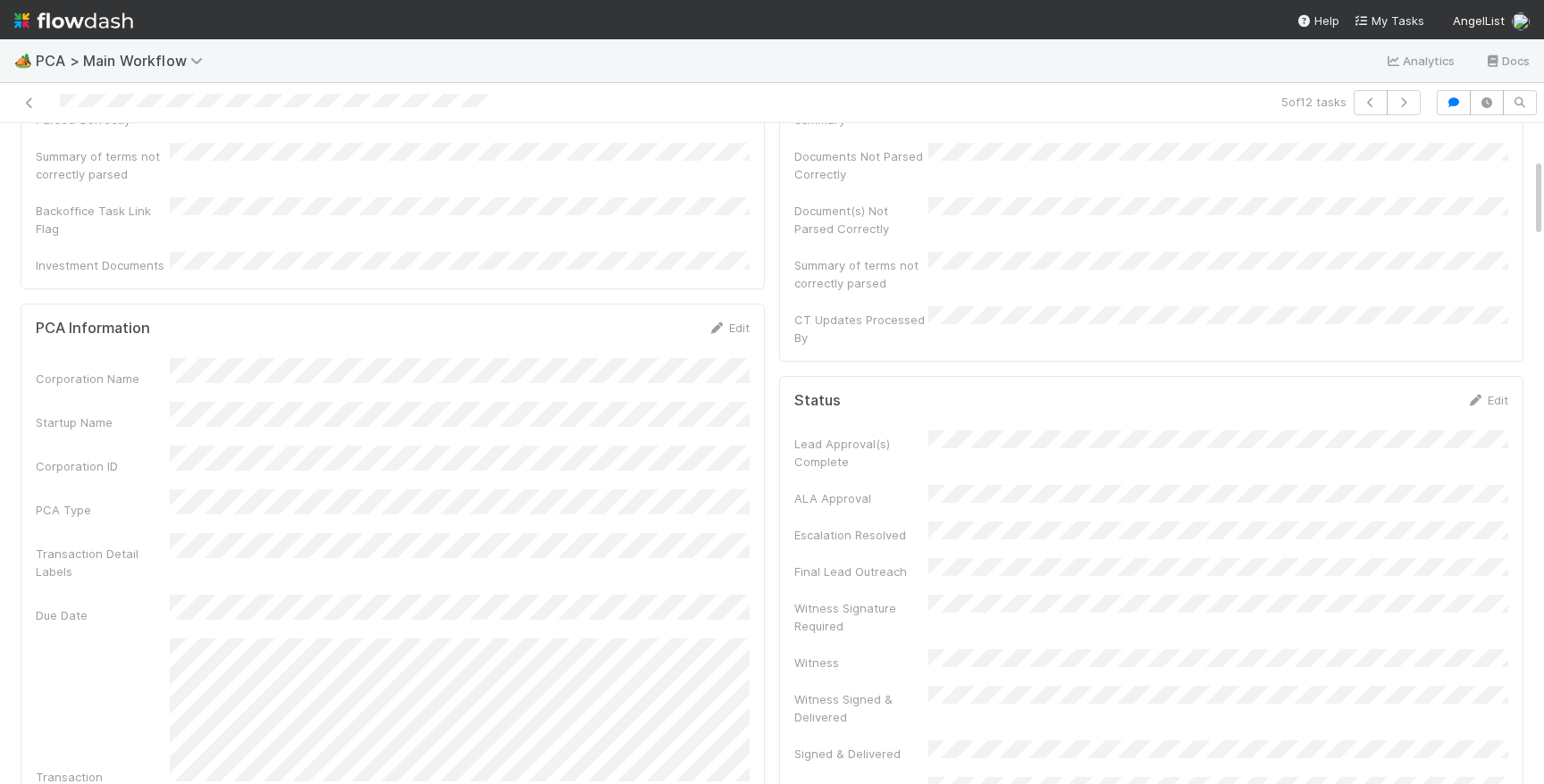
scroll to position [296, 0]
